Goal: Task Accomplishment & Management: Complete application form

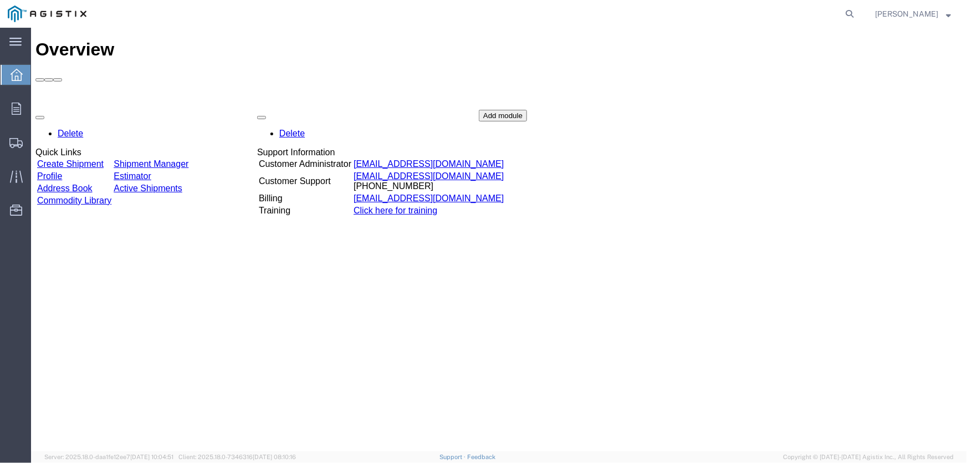
click at [111, 158] on td "Create Shipment" at bounding box center [73, 163] width 75 height 11
click at [93, 158] on link "Create Shipment" at bounding box center [70, 162] width 66 height 9
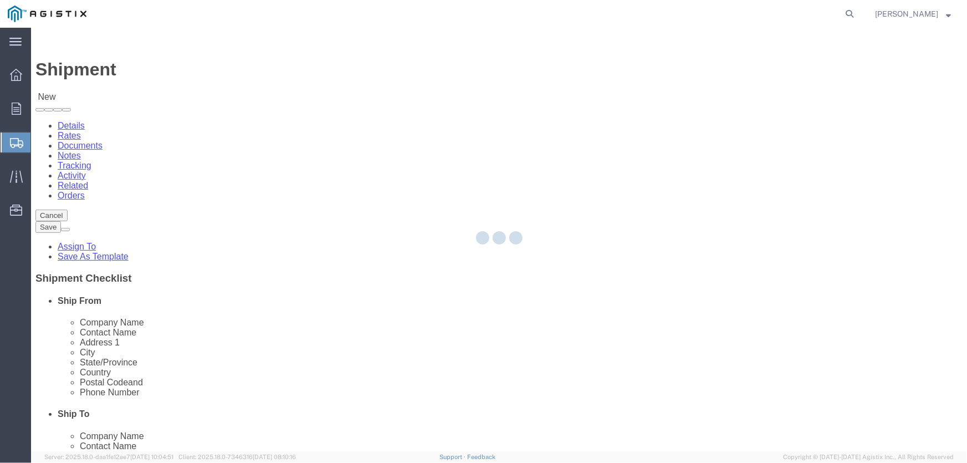
select select
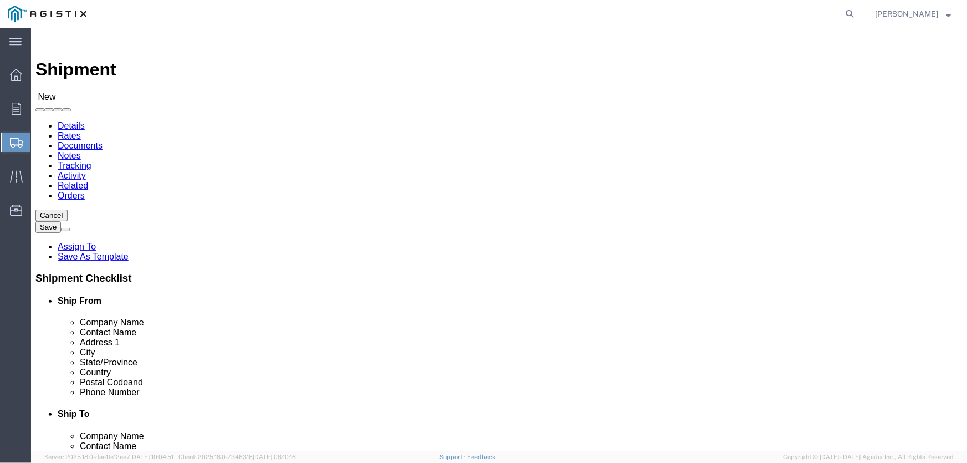
drag, startPoint x: 258, startPoint y: 191, endPoint x: 227, endPoint y: 163, distance: 41.6
click select "Select MRC Global ([PERSON_NAME] Corp) PG&E"
select select "9596"
click select "Select MRC Global ([PERSON_NAME] Corp) PG&E"
select select "PURCHORD"
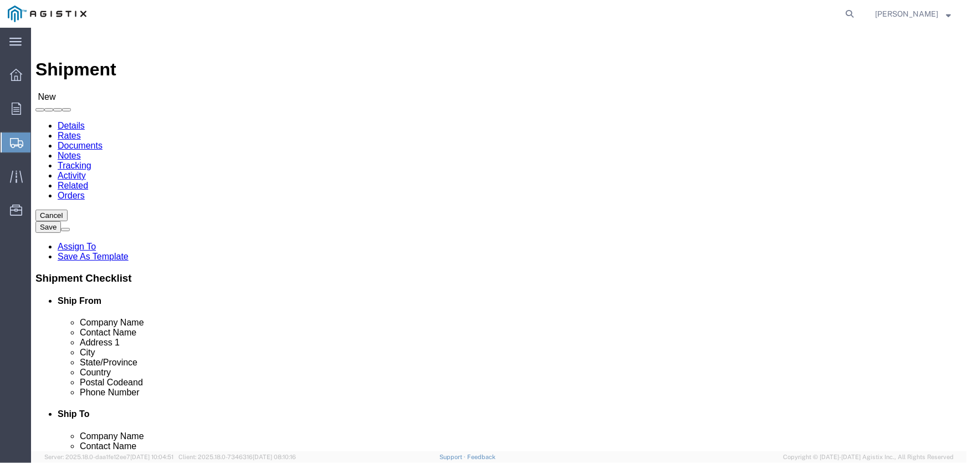
select select
click select "Select All Others [GEOGRAPHIC_DATA] [GEOGRAPHIC_DATA] [GEOGRAPHIC_DATA] [GEOGRA…"
select select "23082"
click select "Select All Others [GEOGRAPHIC_DATA] [GEOGRAPHIC_DATA] [GEOGRAPHIC_DATA] [GEOGRA…"
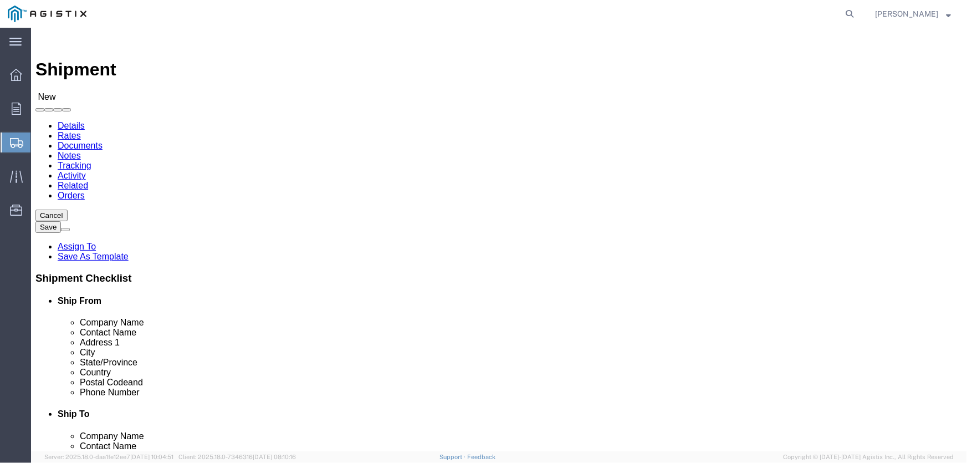
click input "text"
type input "IVALCO (SPEEDABILITY)"
click input "text"
type input "[PERSON_NAME]"
click div "Shipment Information Package Information Special Services Loading Routing"
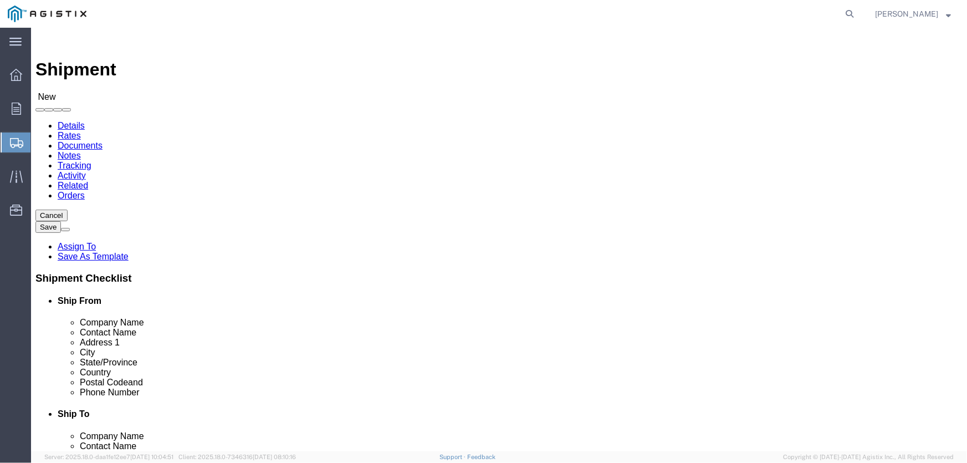
click input "text"
type input "[STREET_ADDRESS][PERSON_NAME]"
type input "[GEOGRAPHIC_DATA]"
type input "T"
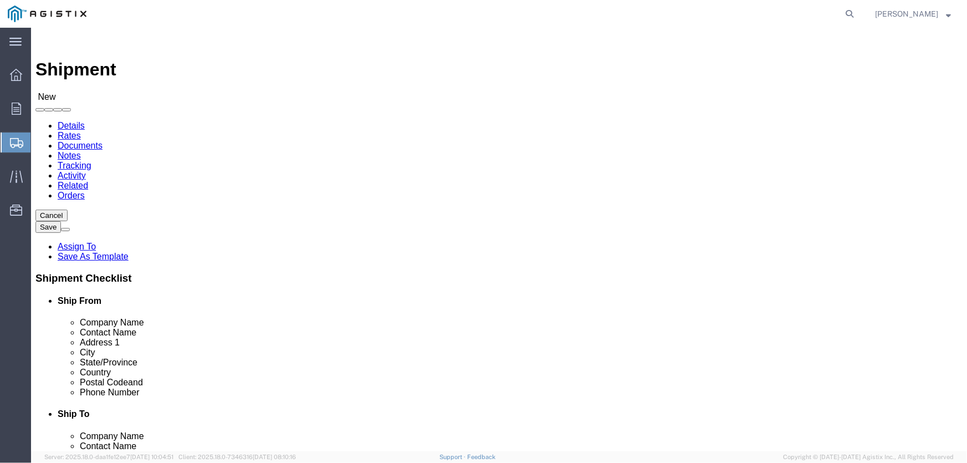
type input "Tex"
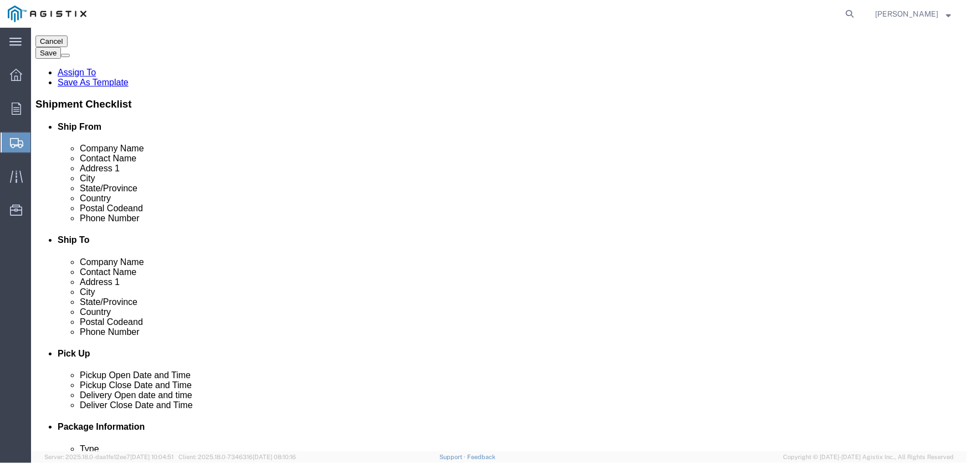
scroll to position [166, 0]
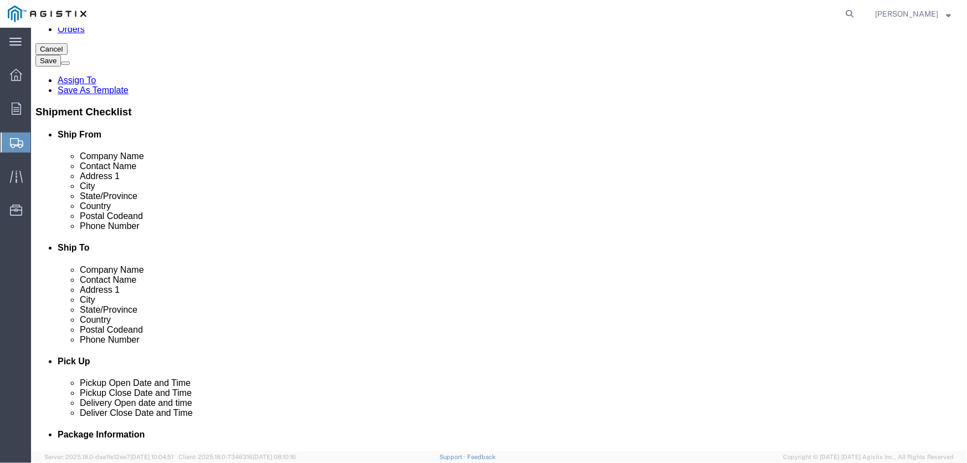
click input "text"
type input "77051"
click input "text"
type input "[PHONE_NUMBER]"
click input "text"
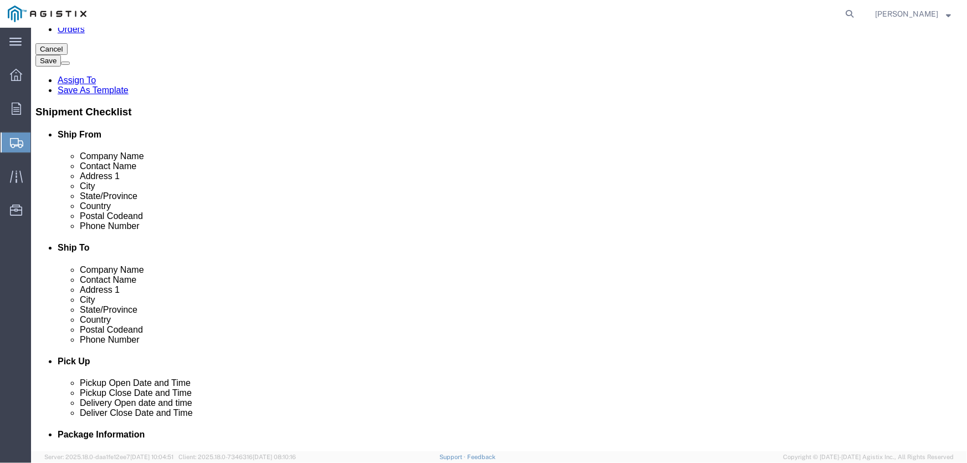
click input "text"
type input "[PERSON_NAME][EMAIL_ADDRESS][DOMAIN_NAME]"
click input "checkbox"
checkbox input "true"
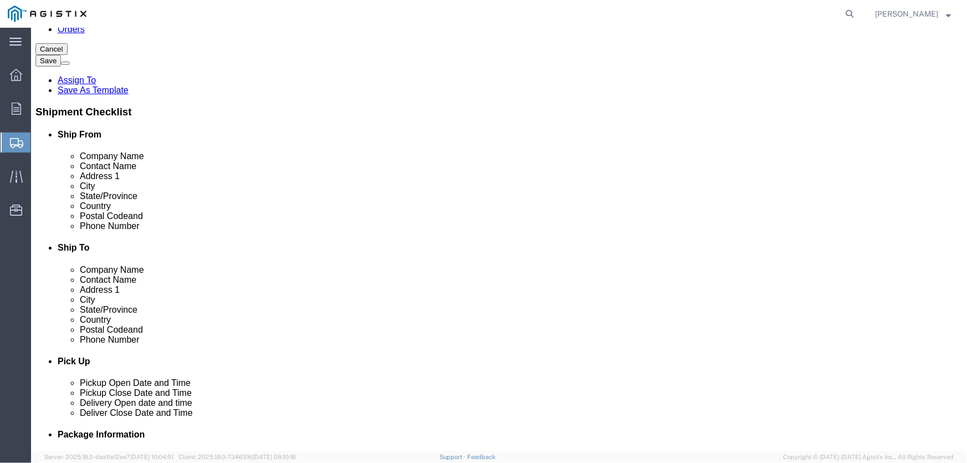
drag, startPoint x: 506, startPoint y: 131, endPoint x: 0, endPoint y: 59, distance: 511.3
click input "text"
type input "MROIS - PACIFIC GAS & ELEC# 4591301"
type input "[PERSON_NAME]"
type input "[STREET_ADDRESS][PERSON_NAME]"
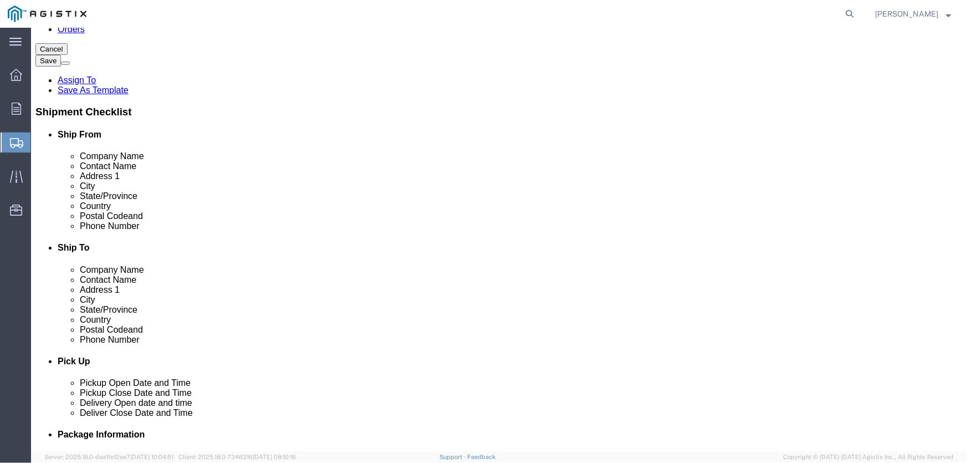
type input "t"
type input "Stockton"
type input "c"
type input "95203"
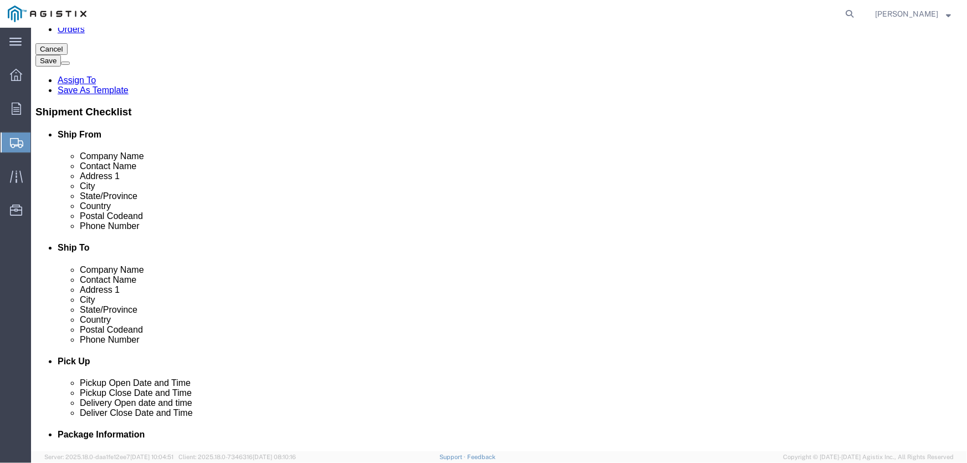
click input "text"
type input "[EMAIL_ADDRESS][DOMAIN_NAME]"
drag, startPoint x: 568, startPoint y: 297, endPoint x: 476, endPoint y: 294, distance: 92.0
click div "Phone Number [EMAIL_ADDRESS][DOMAIN_NAME] 8"
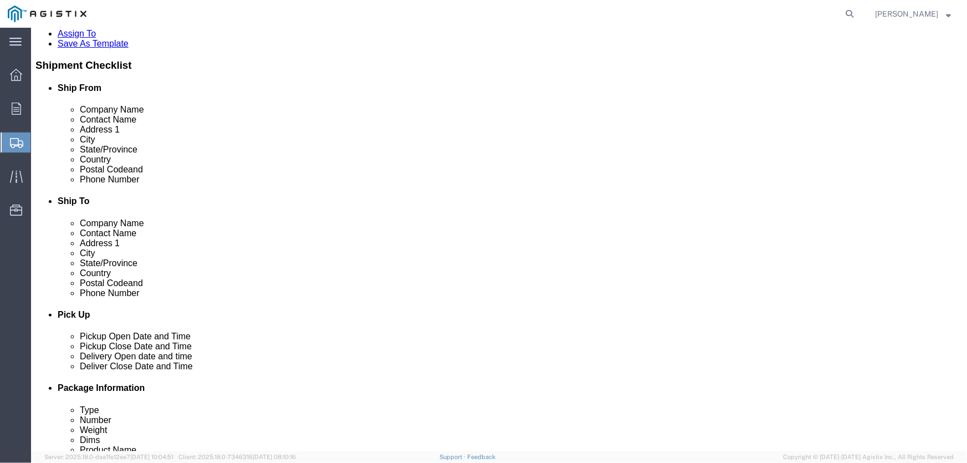
click input "text"
paste input "[EMAIL_ADDRESS][DOMAIN_NAME]"
type input "[EMAIL_ADDRESS][DOMAIN_NAME]"
click input "Ship To Location / Phone Number : This field is required."
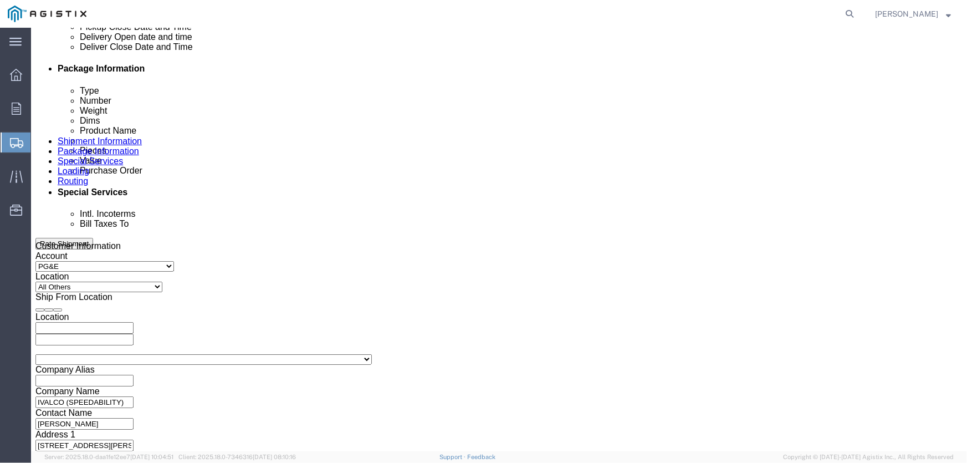
scroll to position [629, 0]
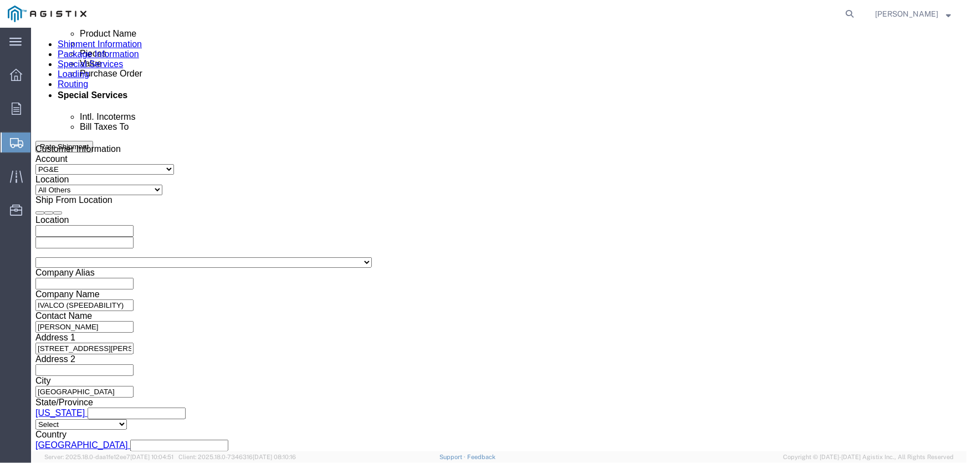
type input "[PHONE_NUMBER]"
click div "[DATE] 1:00 PM"
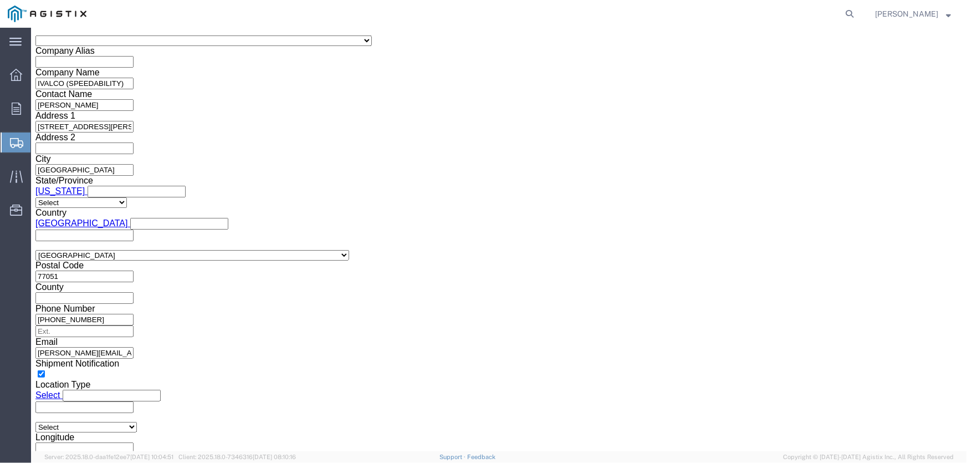
click input "1:00 PM"
type input "8:00 AM"
click button "Apply"
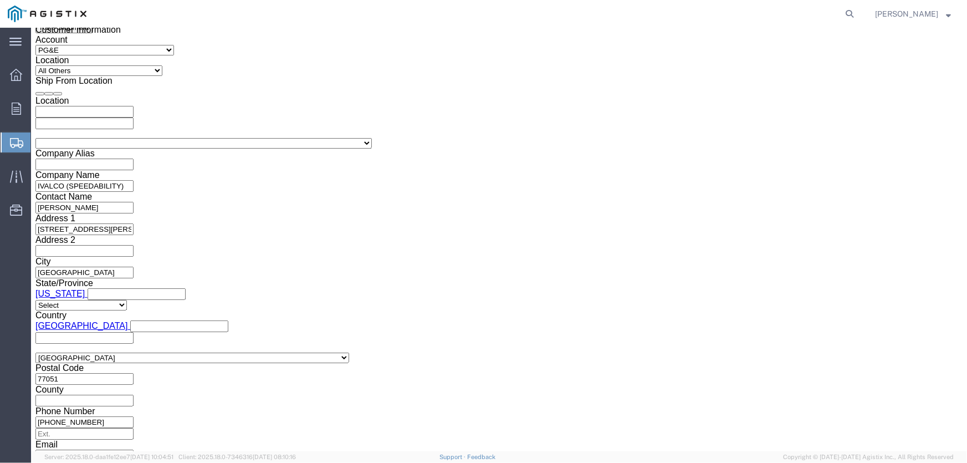
scroll to position [730, 0]
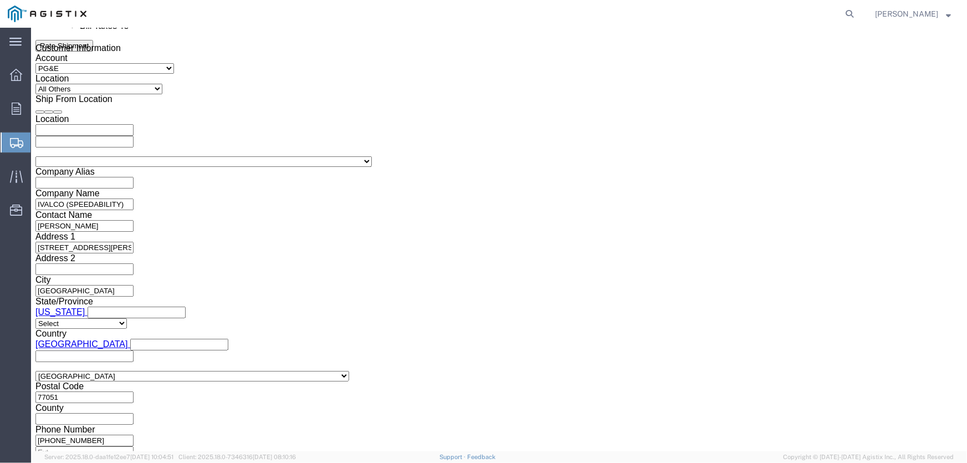
click div "[DATE] 9:00 AM"
type input "5:00 PM"
click button "Apply"
click div
click input "6:00 PM"
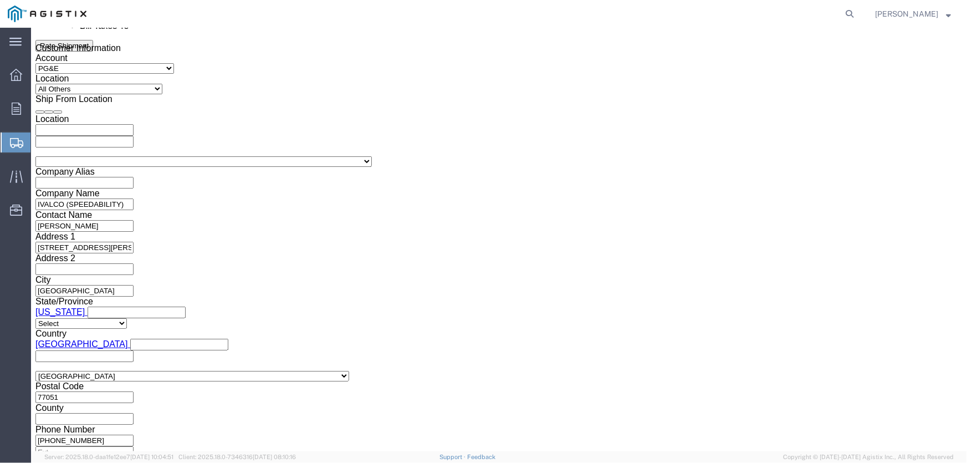
type input "6:30 AM"
click button "Apply"
click div
type input "2:00 PM"
click button "Apply"
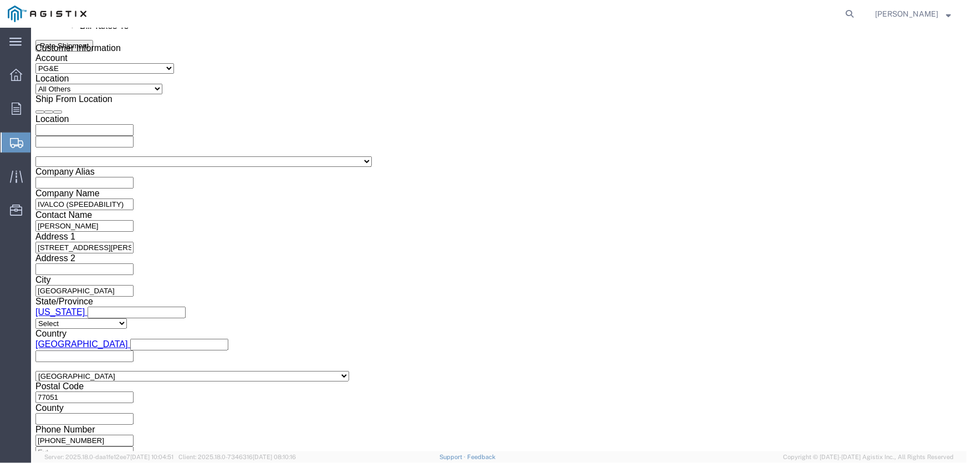
click input "text"
type input "3501416527"
click button "Save"
